Goal: Find contact information: Find contact information

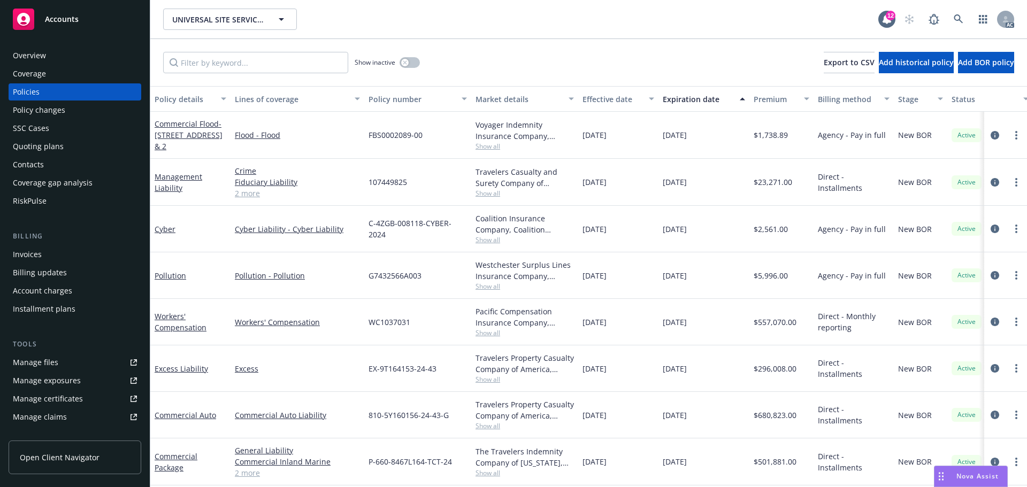
scroll to position [210, 0]
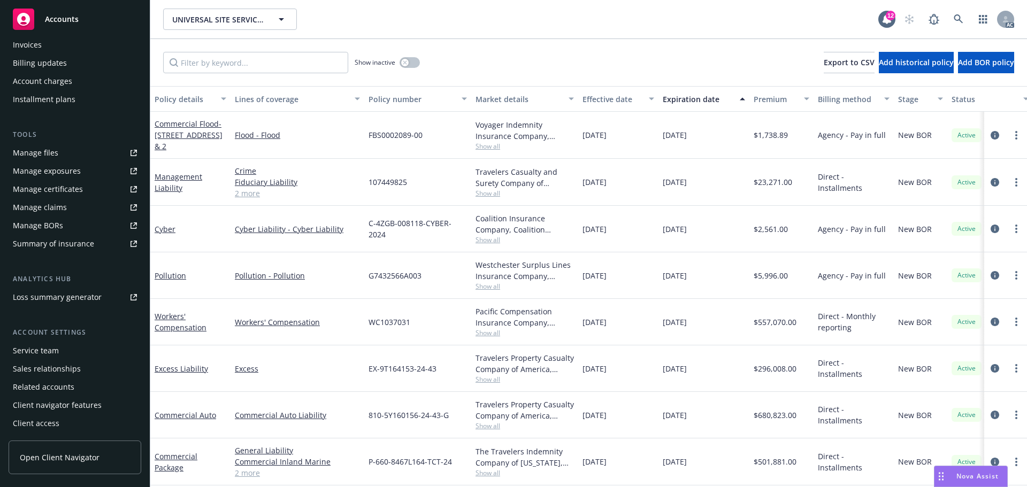
click at [55, 358] on div "Service team" at bounding box center [36, 350] width 46 height 17
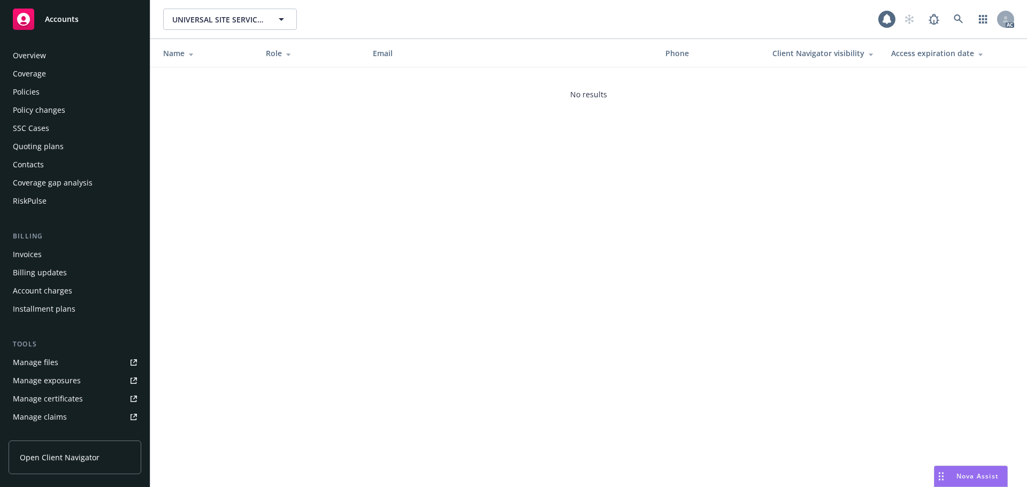
scroll to position [210, 0]
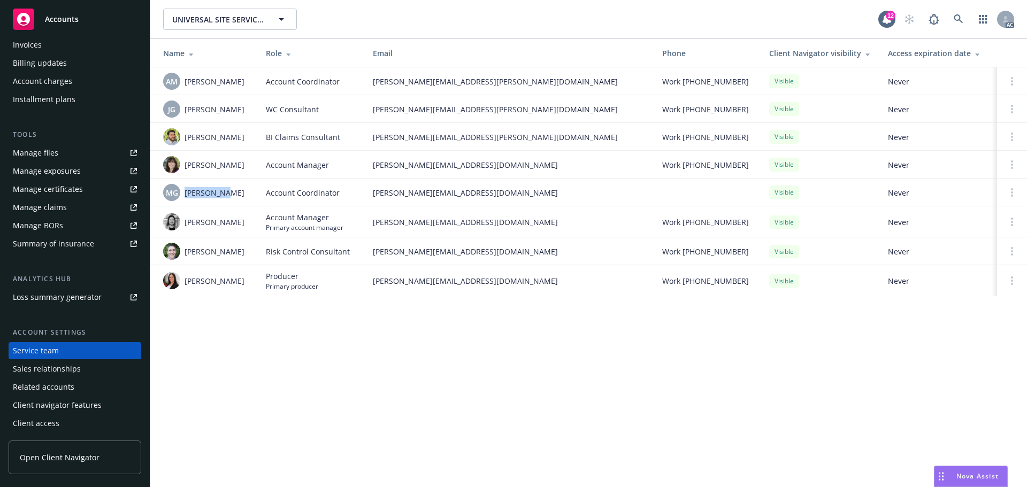
drag, startPoint x: 217, startPoint y: 191, endPoint x: 184, endPoint y: 198, distance: 33.3
click at [184, 198] on div "MG [PERSON_NAME]" at bounding box center [206, 192] width 86 height 17
copy span "[PERSON_NAME]"
click at [244, 195] on div "MG [PERSON_NAME]" at bounding box center [206, 192] width 86 height 17
